Goal: Navigation & Orientation: Find specific page/section

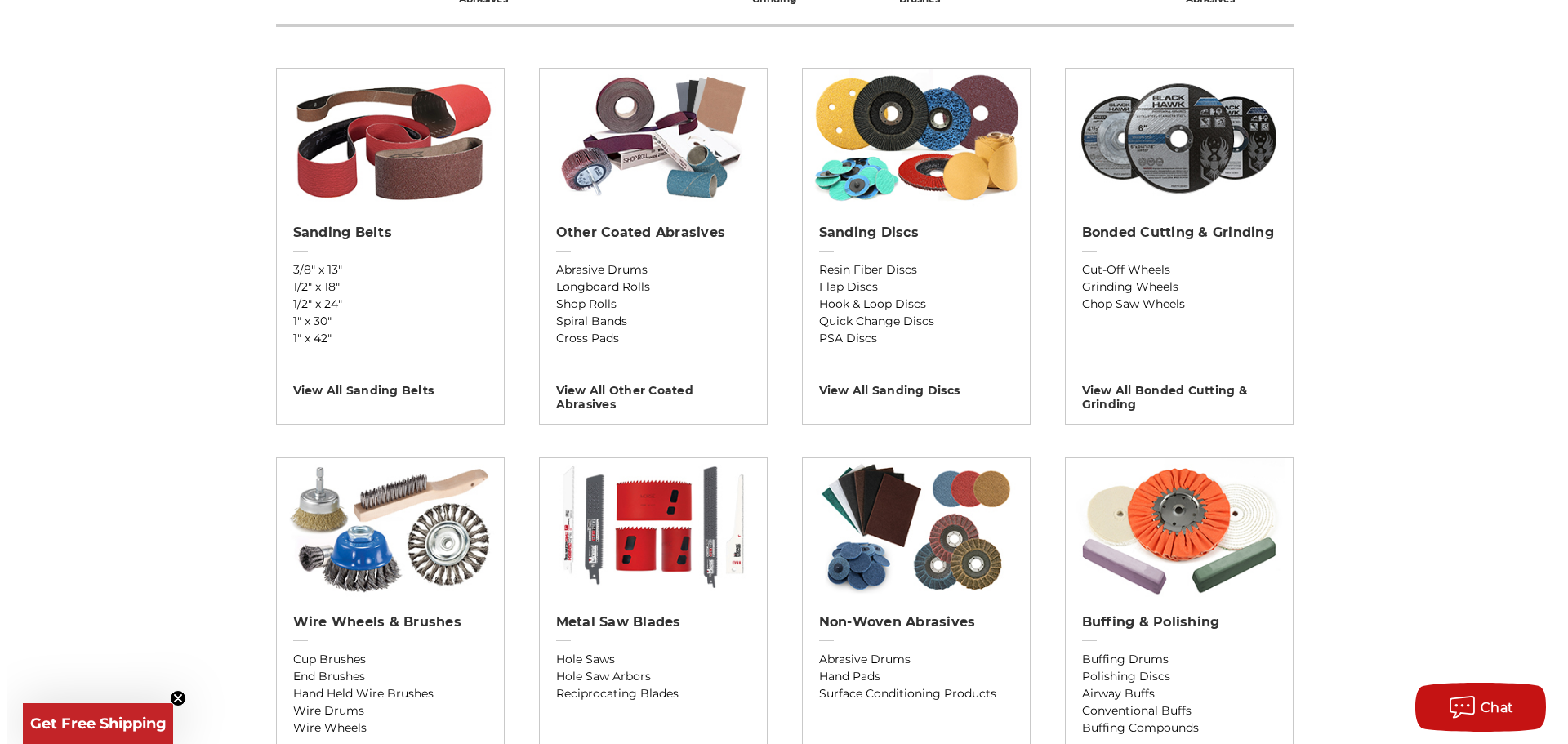
scroll to position [409, 0]
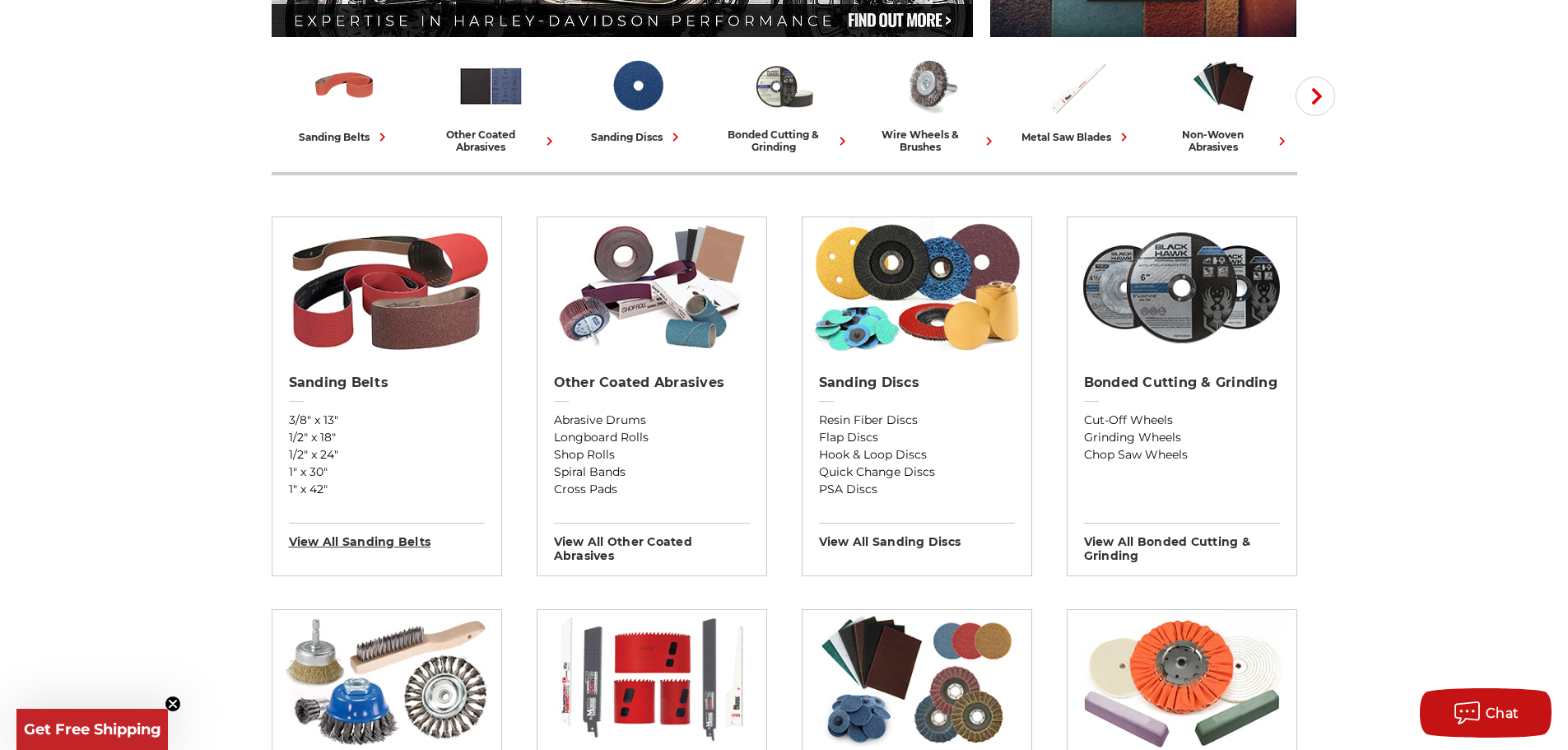
click at [383, 543] on h3 "View All sanding belts" at bounding box center [386, 535] width 196 height 26
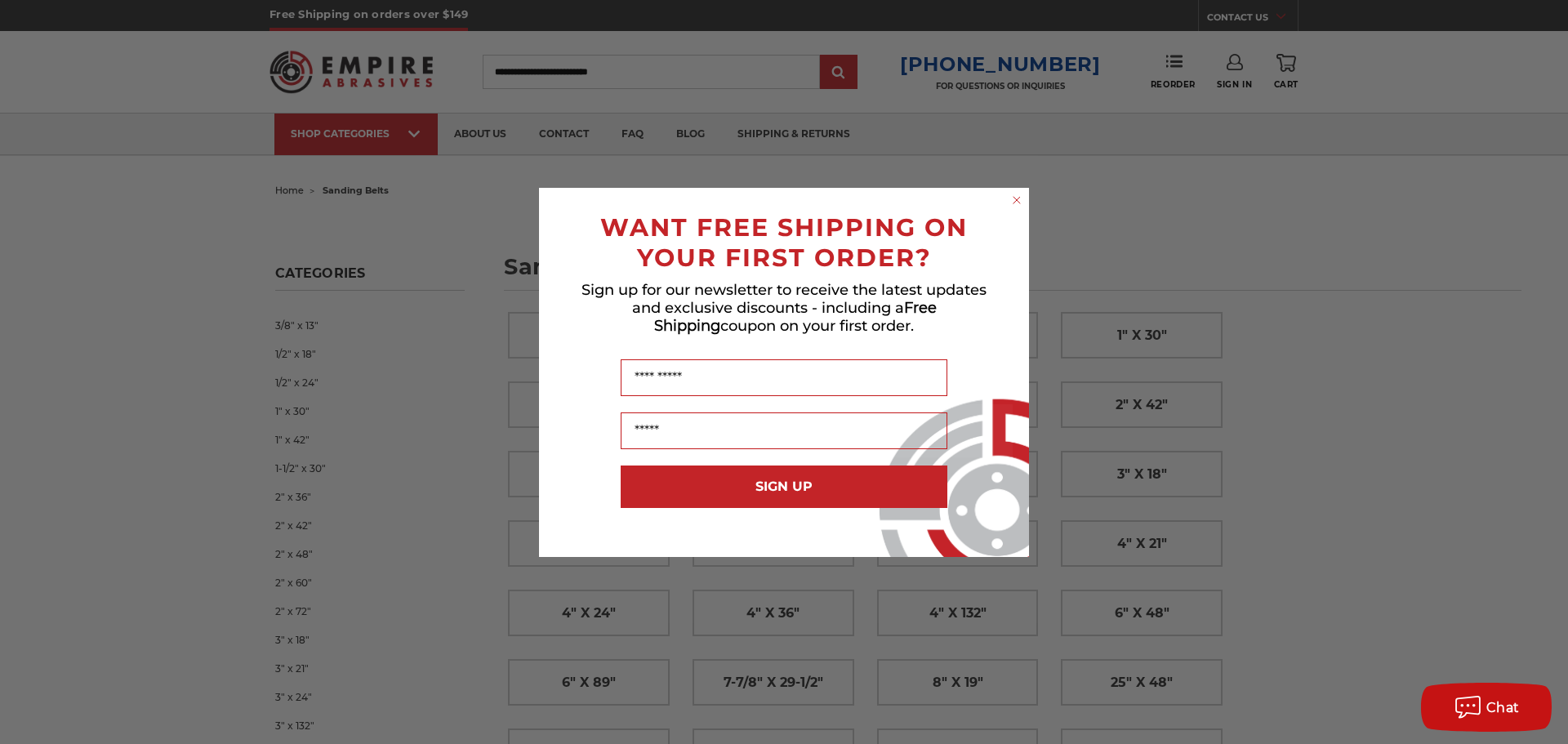
click at [1013, 202] on icon "Close dialog" at bounding box center [1017, 200] width 16 height 16
